Goal: Check status: Check status

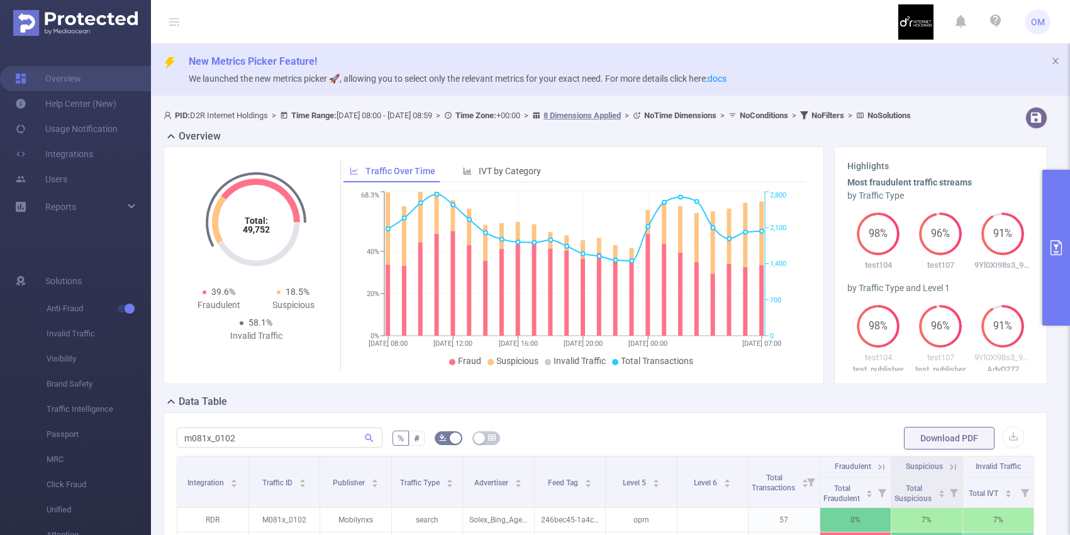
scroll to position [0, 3]
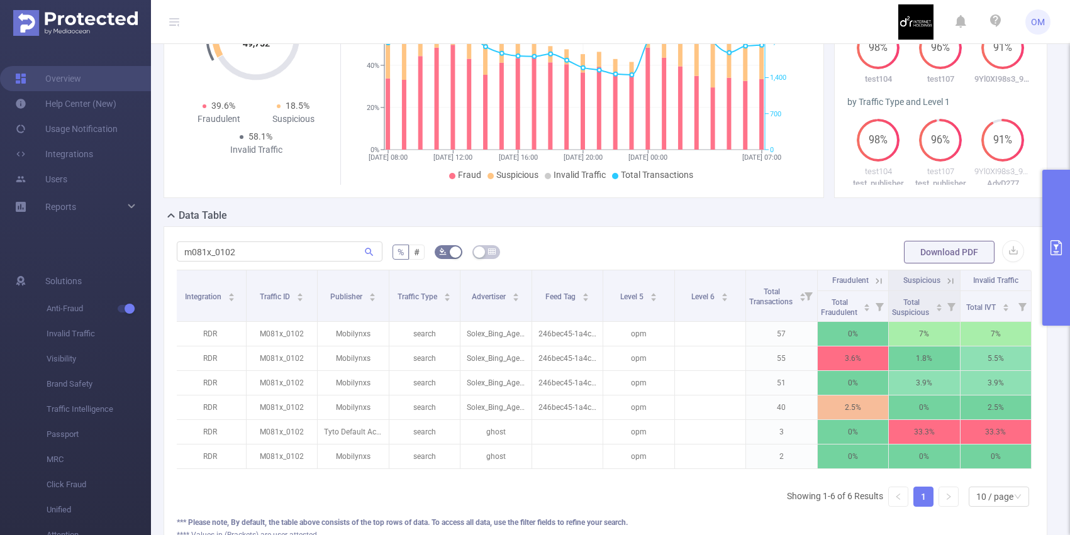
click at [880, 287] on icon at bounding box center [878, 280] width 11 height 11
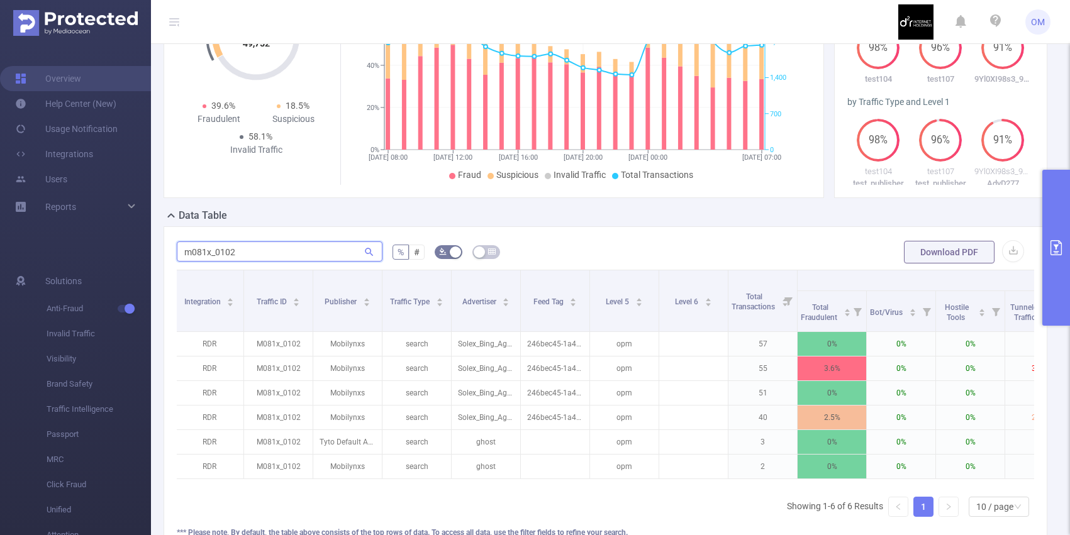
click at [310, 262] on input "m081x_0102" at bounding box center [280, 251] width 206 height 20
paste input "aden2s87_0566"
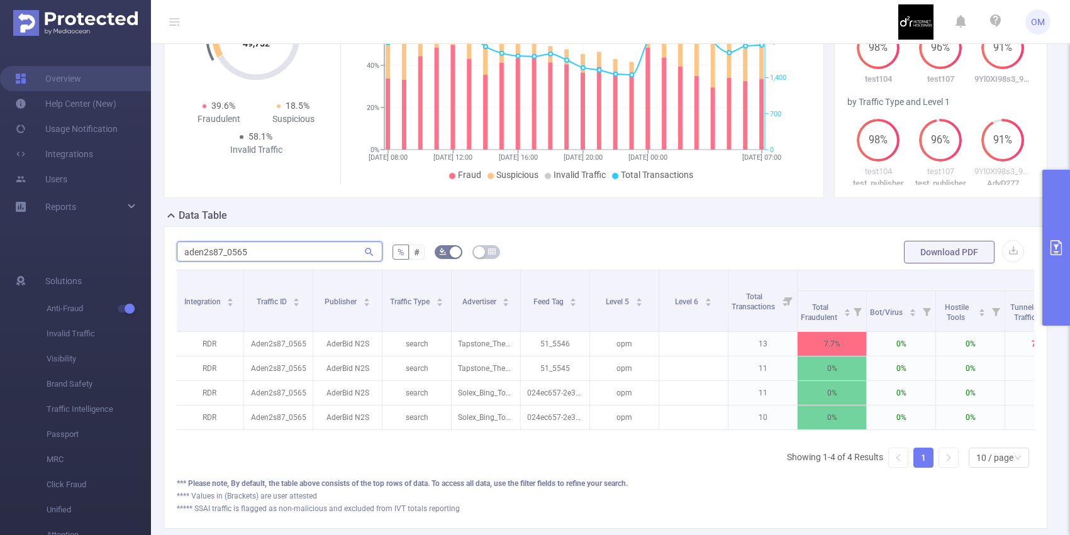
paste input "er2332w_0245"
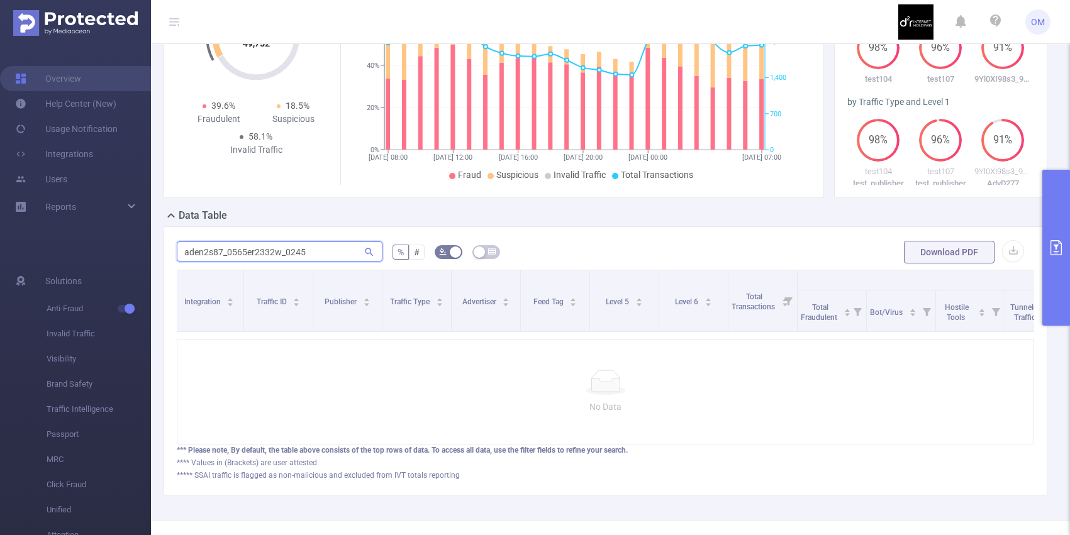
click at [253, 262] on input "aden2s87_0565er2332w_0245" at bounding box center [280, 251] width 206 height 20
paste input "text"
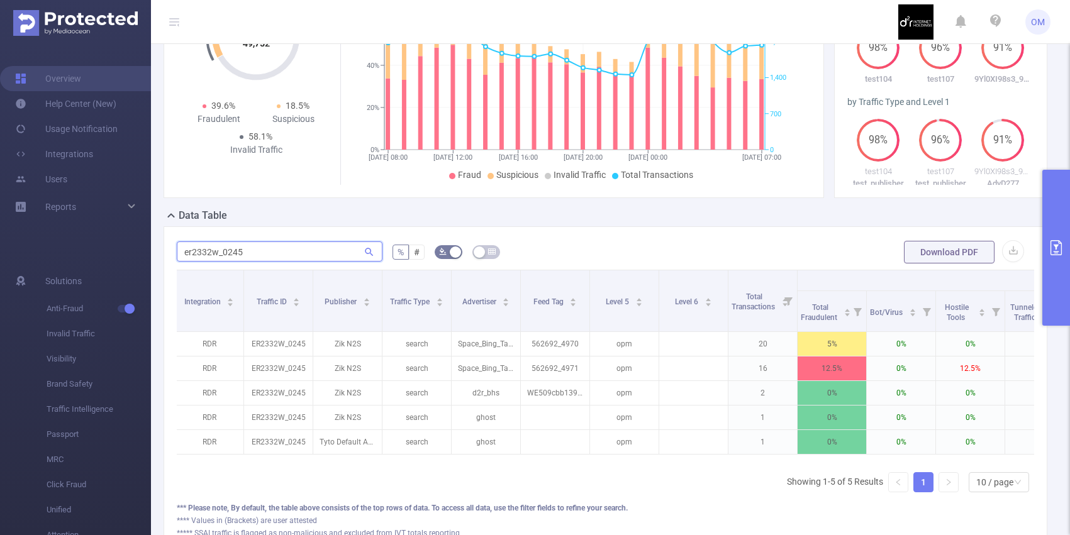
type input "er2332w_0245"
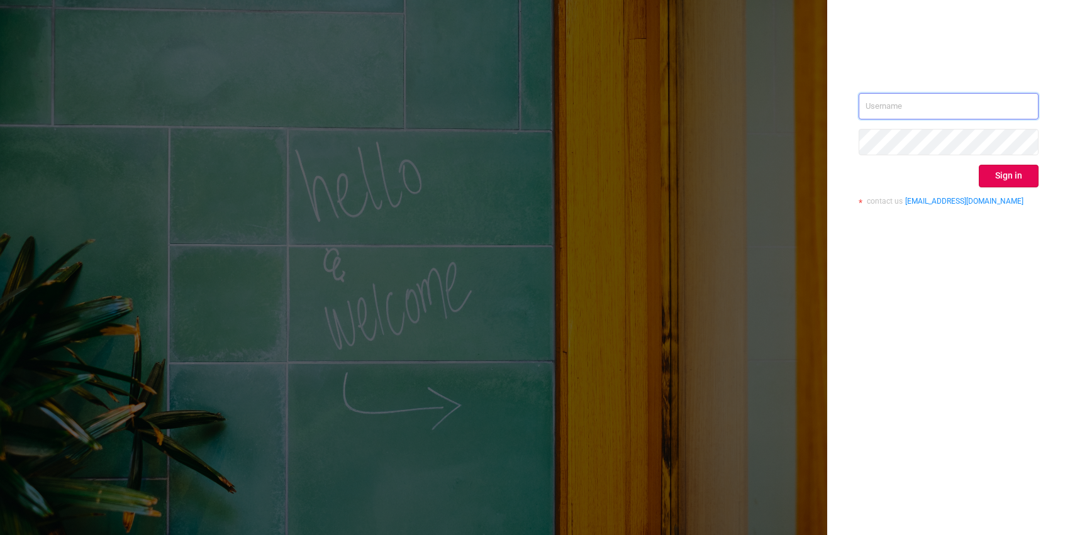
click at [904, 97] on input "text" at bounding box center [948, 106] width 180 height 26
type input "o@[DOMAIN_NAME]"
click at [992, 180] on button "Sign in" at bounding box center [1008, 176] width 60 height 23
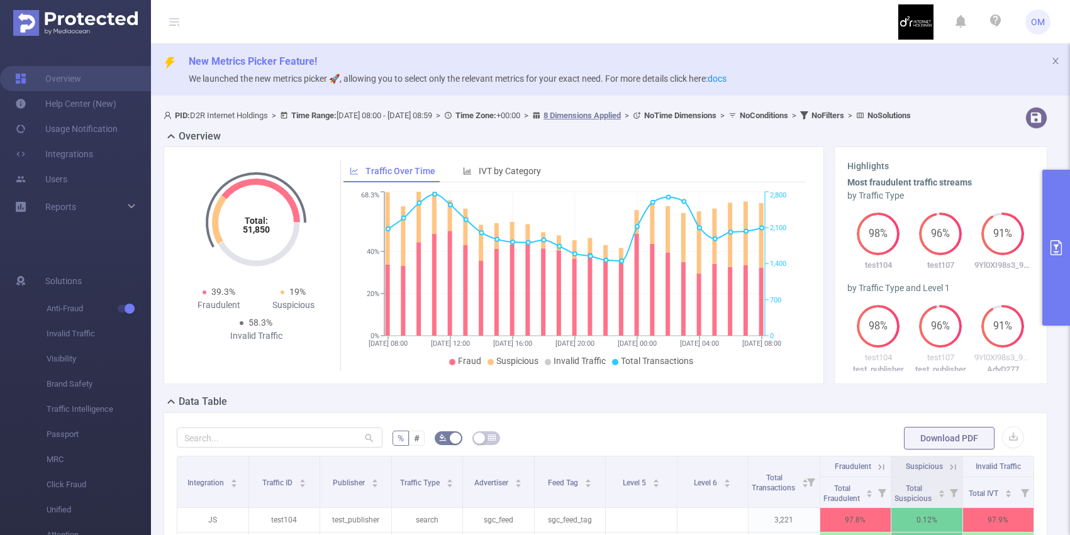
click at [1048, 180] on button "primary" at bounding box center [1056, 248] width 28 height 156
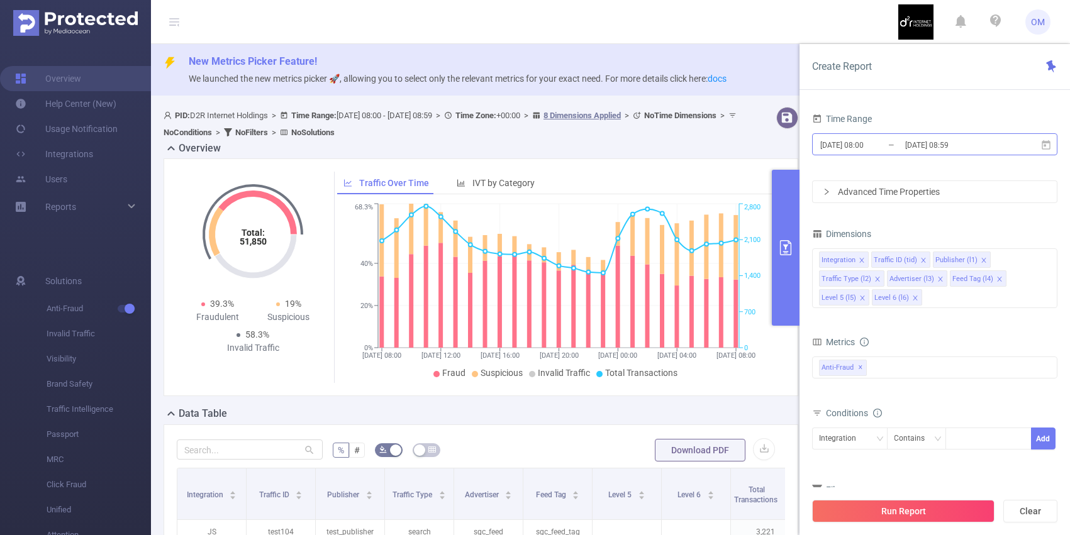
click at [894, 145] on input "[DATE] 08:00" at bounding box center [870, 144] width 102 height 17
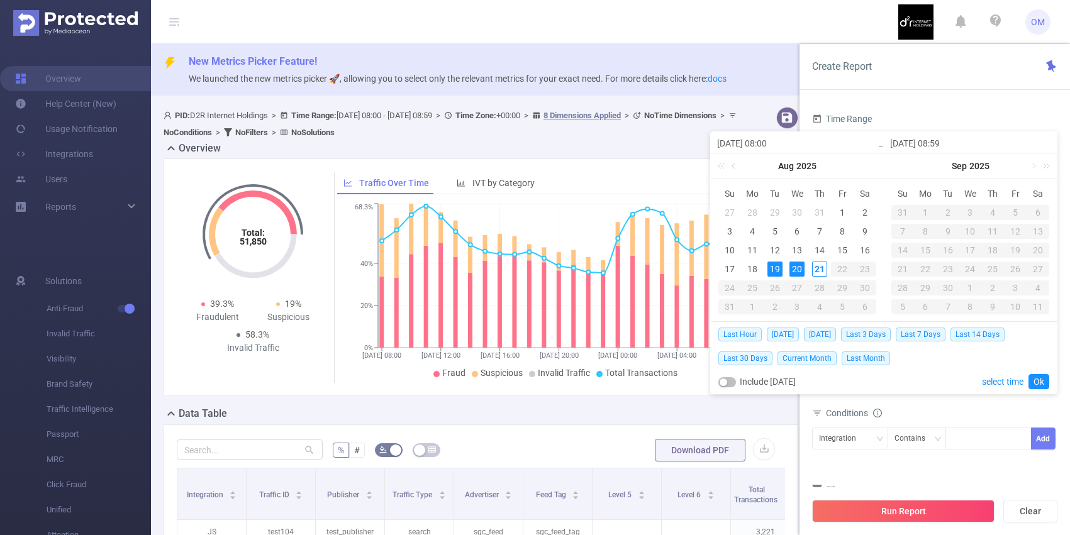
click at [794, 267] on div "20" at bounding box center [796, 269] width 15 height 15
click at [818, 267] on div "21" at bounding box center [819, 269] width 15 height 15
type input "2025-08-20 08:00"
type input "2025-08-21 08:59"
type input "2025-08-20 08:00"
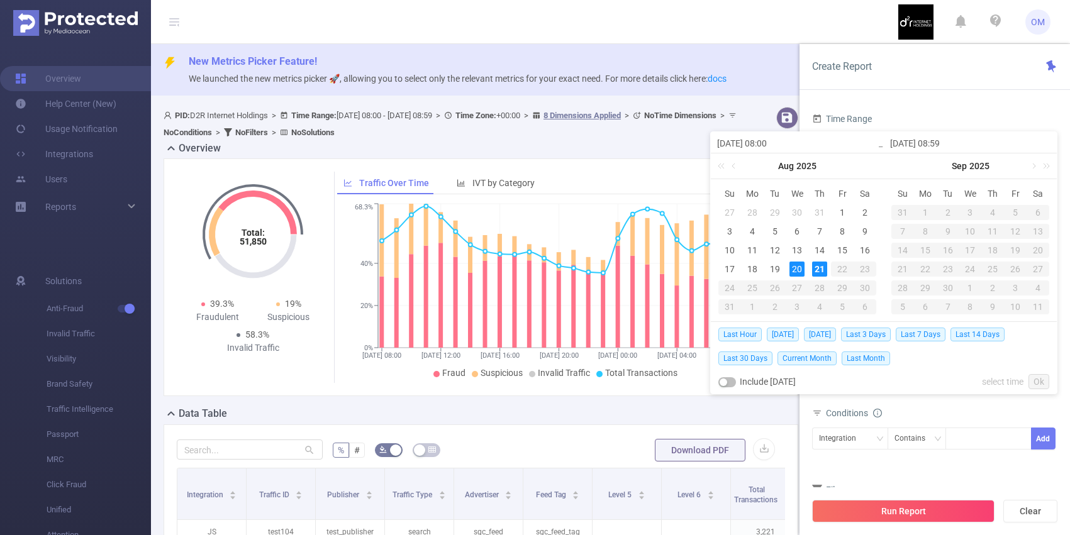
type input "2025-08-21 08:59"
click at [1033, 382] on link "Ok" at bounding box center [1038, 381] width 21 height 15
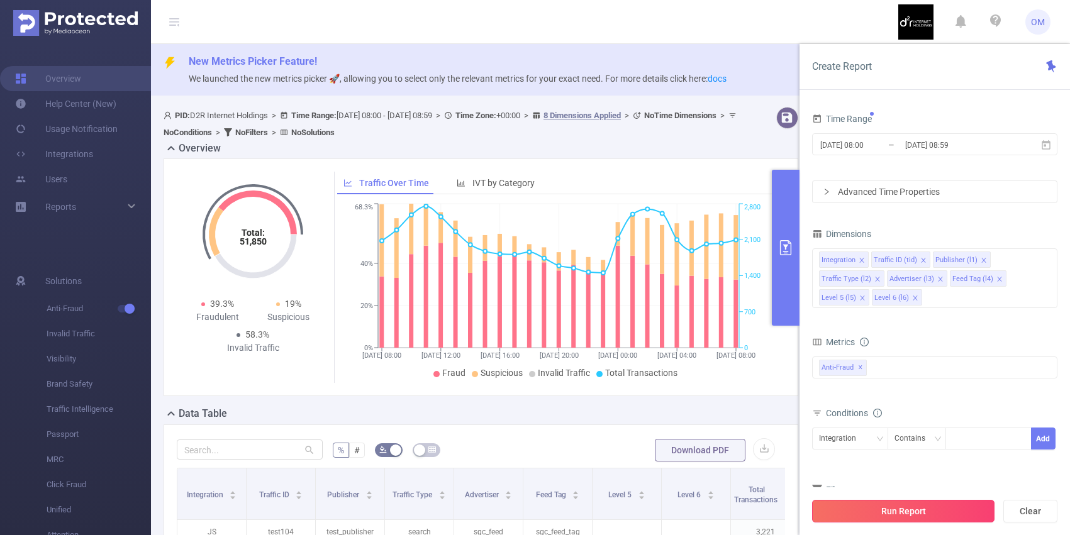
click at [855, 511] on button "Run Report" at bounding box center [903, 511] width 182 height 23
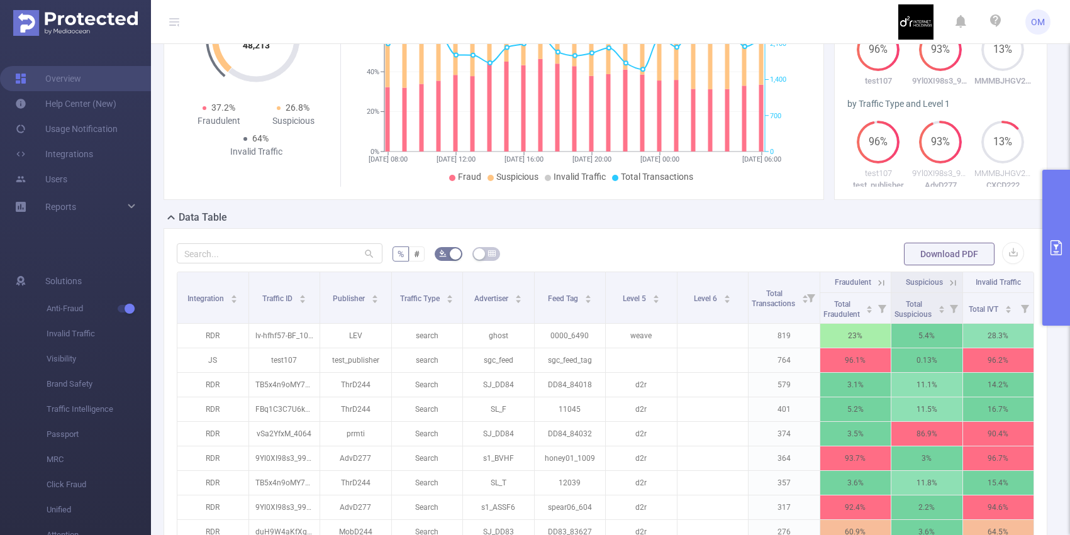
scroll to position [260, 0]
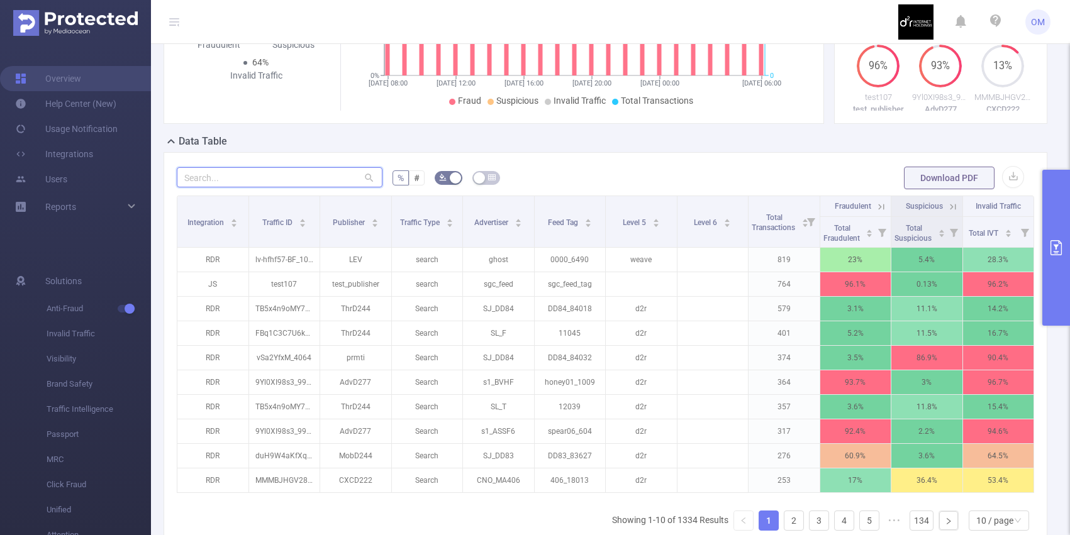
click at [321, 187] on input "text" at bounding box center [280, 177] width 206 height 20
paste input "er2332w_0245"
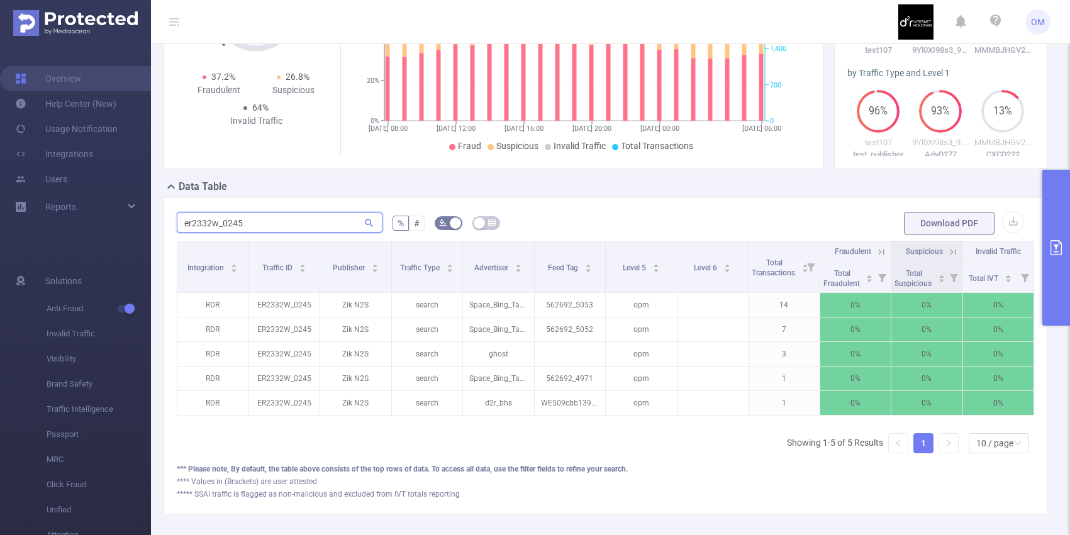
scroll to position [208, 0]
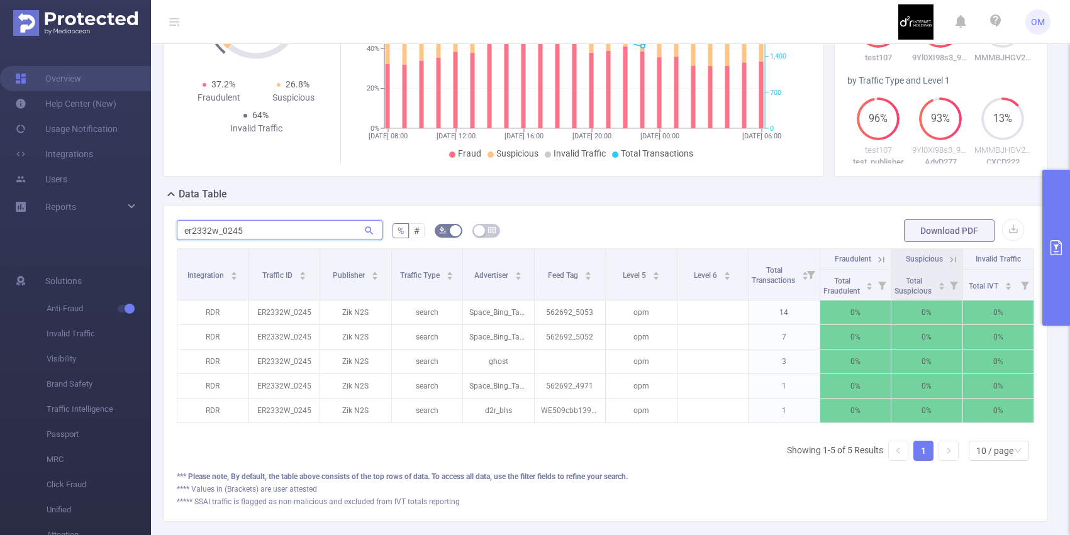
type input "er2332w_0245"
